Goal: Share content: Share content

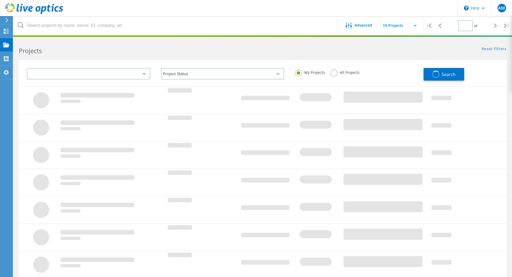
type input "1"
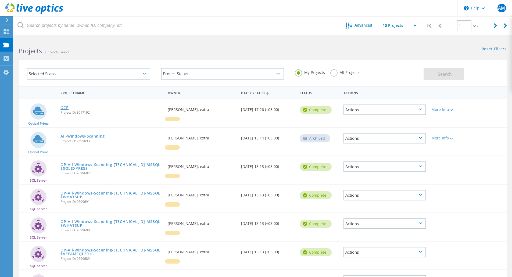
click at [65, 106] on link "GCP" at bounding box center [64, 108] width 8 height 4
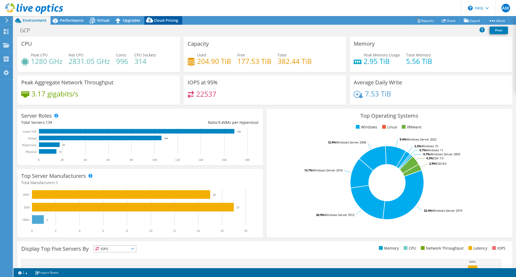
click at [170, 20] on span "Cloud Pricing" at bounding box center [166, 20] width 24 height 5
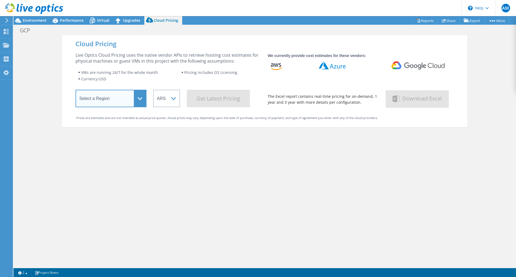
click at [141, 98] on select "Select a Region Asia Pacific (Hong Kong) Asia Pacific (Mumbai) Asia Pacific (Se…" at bounding box center [111, 98] width 71 height 17
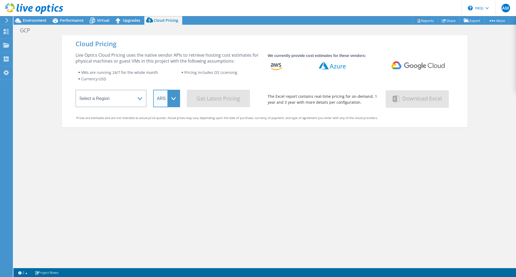
click at [173, 102] on select "ARS AUD BRL CAD CHF CLP CNY DKK EUR GBP HKD HUF INR JPY MXN MYR NOK NZD PEN SEK…" at bounding box center [166, 98] width 27 height 17
click at [202, 158] on div "Cloud Pricing Live Optics Cloud Pricing uses the native vendor APIs to retrieve…" at bounding box center [265, 173] width 406 height 277
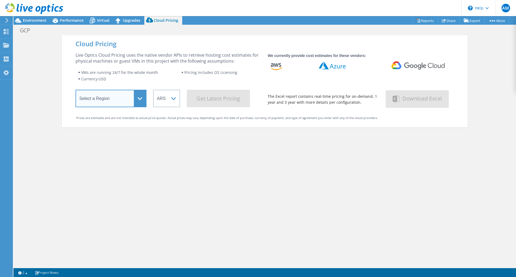
click at [136, 101] on select "Select a Region Asia Pacific (Hong Kong) Asia Pacific (Mumbai) Asia Pacific (Se…" at bounding box center [111, 98] width 71 height 17
click at [418, 61] on icon at bounding box center [418, 65] width 70 height 8
click at [134, 22] on span "Upgrades" at bounding box center [131, 20] width 17 height 5
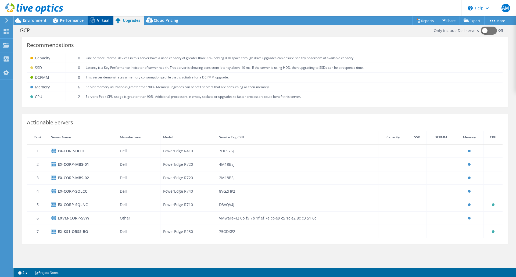
click at [106, 22] on span "Virtual" at bounding box center [103, 20] width 12 height 5
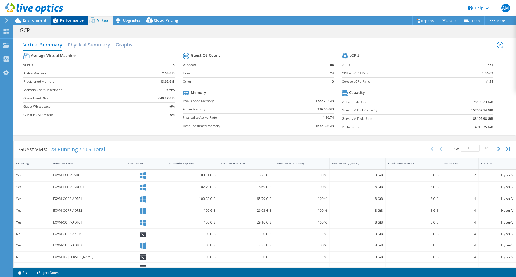
click at [74, 22] on span "Performance" at bounding box center [72, 20] width 24 height 5
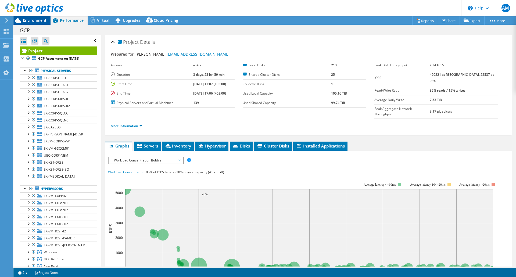
click at [33, 21] on span "Environment" at bounding box center [35, 20] width 24 height 5
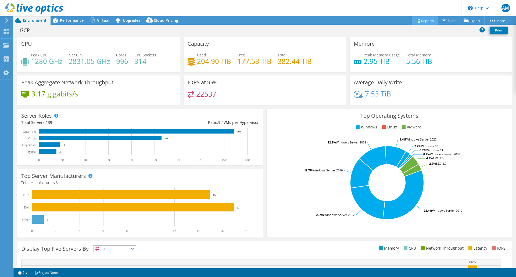
click at [422, 22] on link "Reports" at bounding box center [425, 20] width 26 height 8
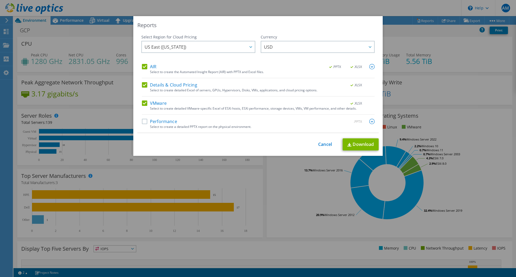
click at [143, 122] on label "Performance" at bounding box center [159, 121] width 35 height 5
click at [0, 0] on input "Performance" at bounding box center [0, 0] width 0 height 0
click at [246, 48] on div at bounding box center [250, 46] width 9 height 11
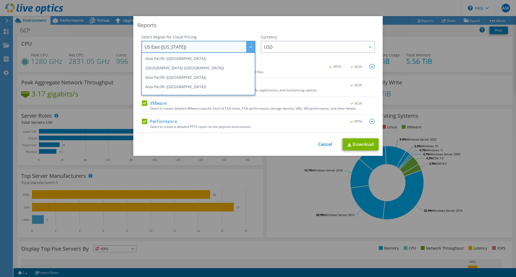
click at [260, 24] on div "Reports" at bounding box center [257, 26] width 241 height 8
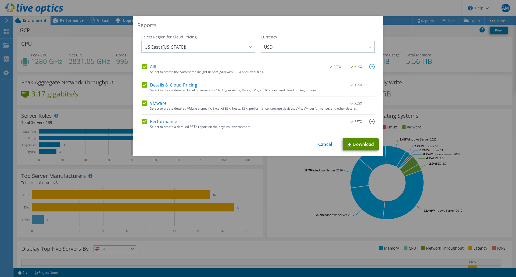
click at [358, 144] on link "Download" at bounding box center [361, 144] width 36 height 12
click at [320, 145] on link "Cancel" at bounding box center [325, 144] width 14 height 5
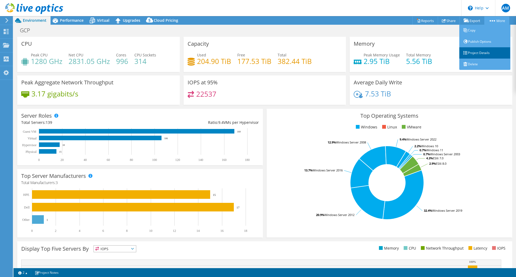
click at [485, 50] on link "Project Details" at bounding box center [484, 52] width 51 height 11
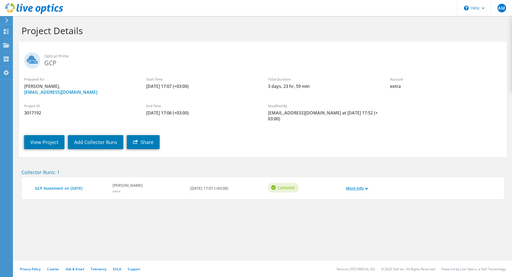
click at [362, 191] on link "More Info" at bounding box center [357, 188] width 22 height 6
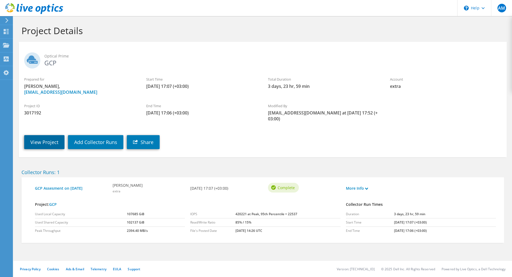
click at [37, 144] on link "View Project" at bounding box center [44, 142] width 40 height 14
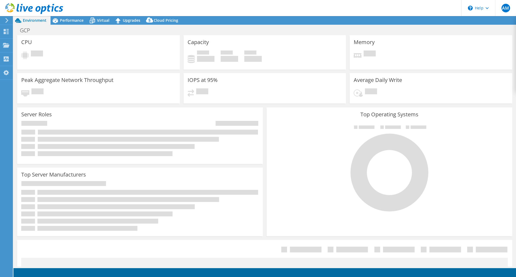
select select "USD"
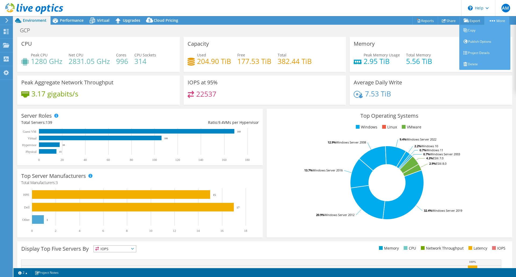
click at [498, 18] on link "More" at bounding box center [496, 20] width 25 height 8
click at [480, 51] on link "Project Details" at bounding box center [484, 52] width 51 height 11
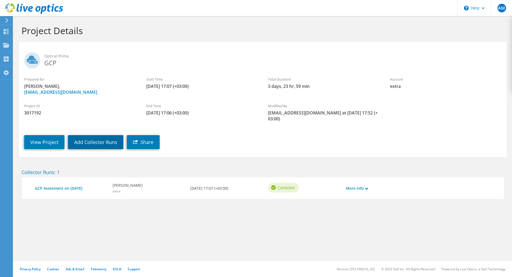
click at [99, 141] on link "Add Collector Runs" at bounding box center [95, 142] width 55 height 14
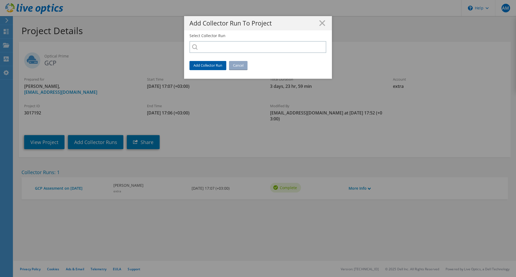
click at [218, 69] on link "Add Collector Run" at bounding box center [208, 65] width 37 height 9
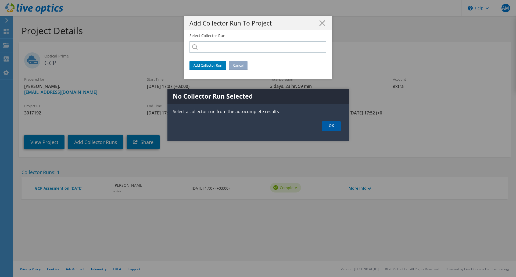
click at [334, 125] on link "OK" at bounding box center [331, 126] width 19 height 10
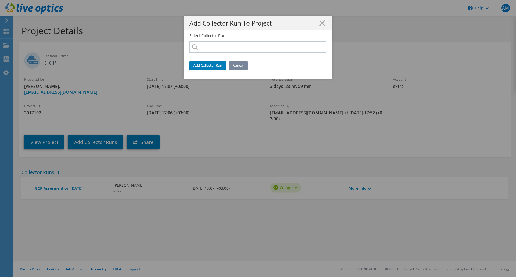
click at [236, 65] on link "Cancel" at bounding box center [238, 65] width 19 height 9
click at [237, 63] on link "Cancel" at bounding box center [238, 65] width 19 height 9
click at [317, 22] on h1 "Add Collector Run To Project" at bounding box center [258, 23] width 137 height 6
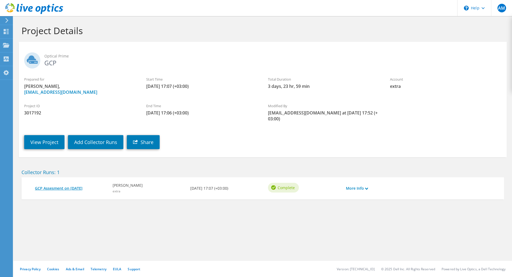
click at [62, 191] on link "GCP Assesment on [DATE]" at bounding box center [71, 188] width 72 height 6
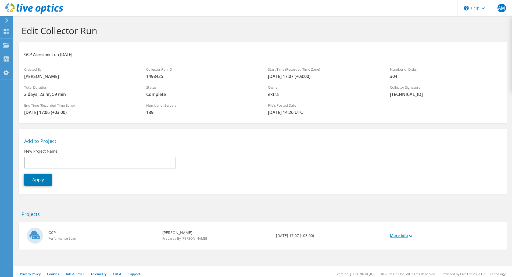
click at [402, 234] on link "More Info" at bounding box center [401, 236] width 22 height 6
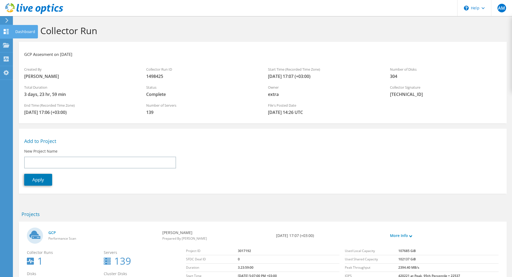
click at [22, 30] on div "Dashboard" at bounding box center [25, 31] width 25 height 13
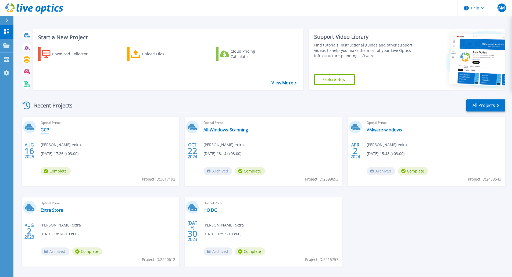
click at [45, 128] on link "GCP" at bounding box center [45, 129] width 9 height 5
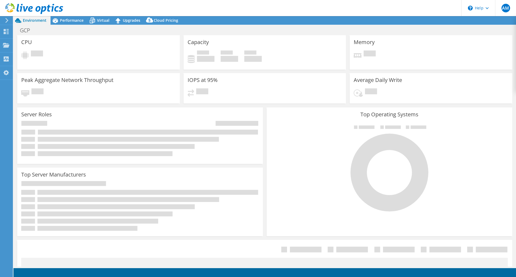
select select "USD"
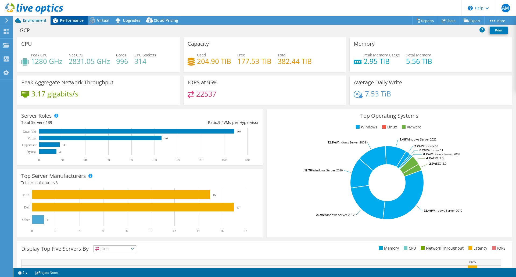
click at [68, 23] on span "Performance" at bounding box center [72, 20] width 24 height 5
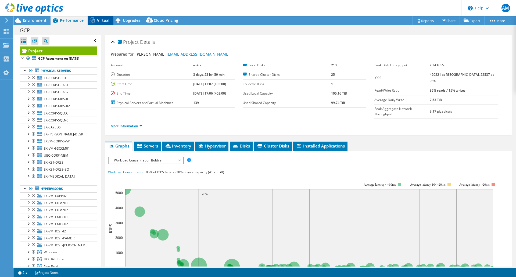
click at [97, 20] on span "Virtual" at bounding box center [103, 20] width 12 height 5
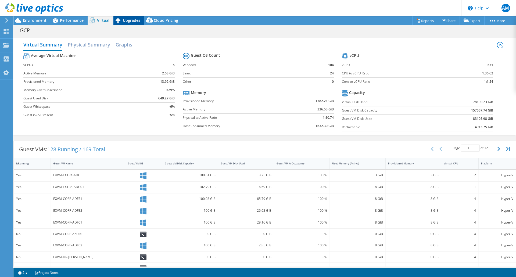
click at [124, 20] on span "Upgrades" at bounding box center [131, 20] width 17 height 5
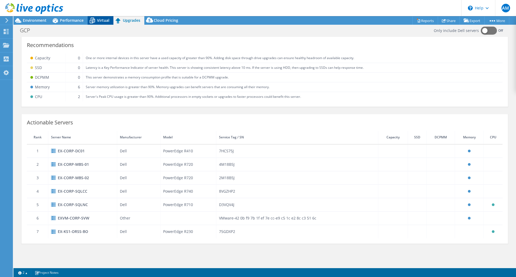
click at [106, 19] on span "Virtual" at bounding box center [103, 20] width 12 height 5
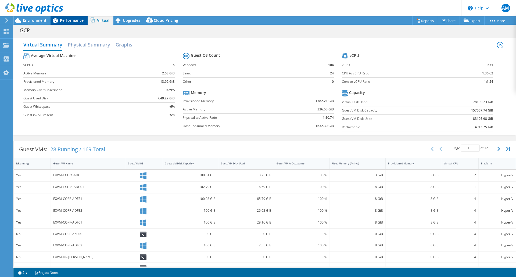
click at [79, 18] on span "Performance" at bounding box center [72, 20] width 24 height 5
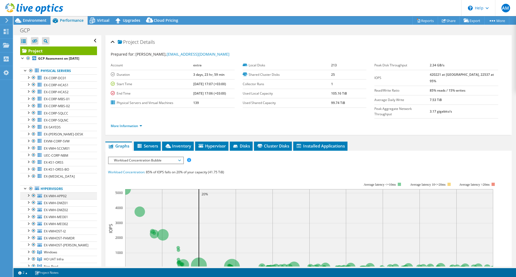
click at [28, 195] on div at bounding box center [28, 194] width 5 height 5
click at [32, 210] on div at bounding box center [30, 208] width 5 height 5
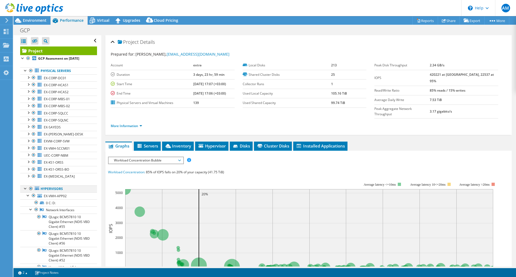
click at [24, 188] on div at bounding box center [25, 187] width 5 height 5
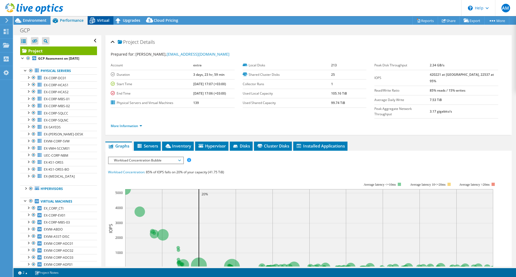
click at [95, 19] on icon at bounding box center [92, 20] width 9 height 9
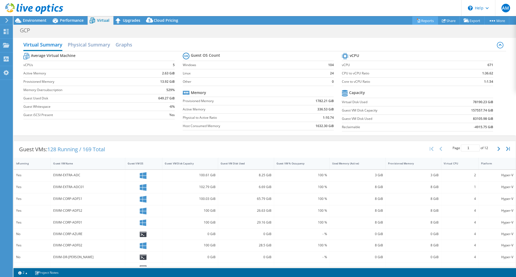
click at [427, 19] on link "Reports" at bounding box center [425, 20] width 26 height 8
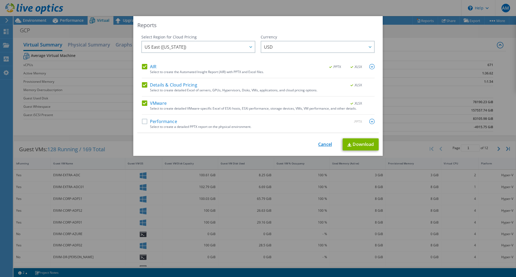
click at [323, 146] on link "Cancel" at bounding box center [325, 144] width 14 height 5
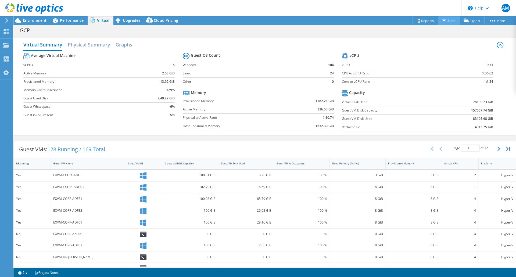
click at [447, 21] on link "Share" at bounding box center [449, 20] width 22 height 8
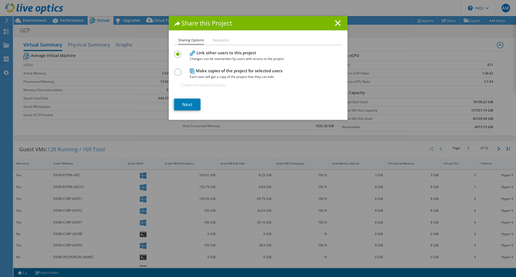
click at [226, 38] on li "Recipients" at bounding box center [221, 40] width 16 height 7
click at [222, 40] on li "Recipients" at bounding box center [221, 40] width 16 height 7
click at [179, 70] on label at bounding box center [178, 69] width 9 height 1
click at [0, 0] on input "radio" at bounding box center [0, 0] width 0 height 0
click at [222, 41] on li "Recipients" at bounding box center [221, 40] width 16 height 7
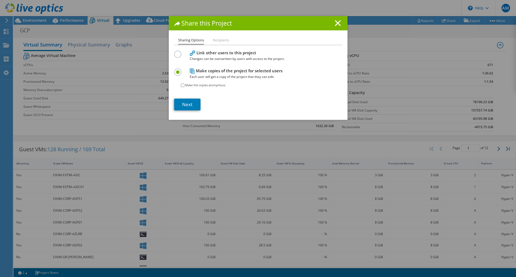
click at [222, 41] on li "Recipients" at bounding box center [221, 40] width 16 height 7
click at [337, 24] on icon at bounding box center [338, 23] width 6 height 6
